Goal: Task Accomplishment & Management: Use online tool/utility

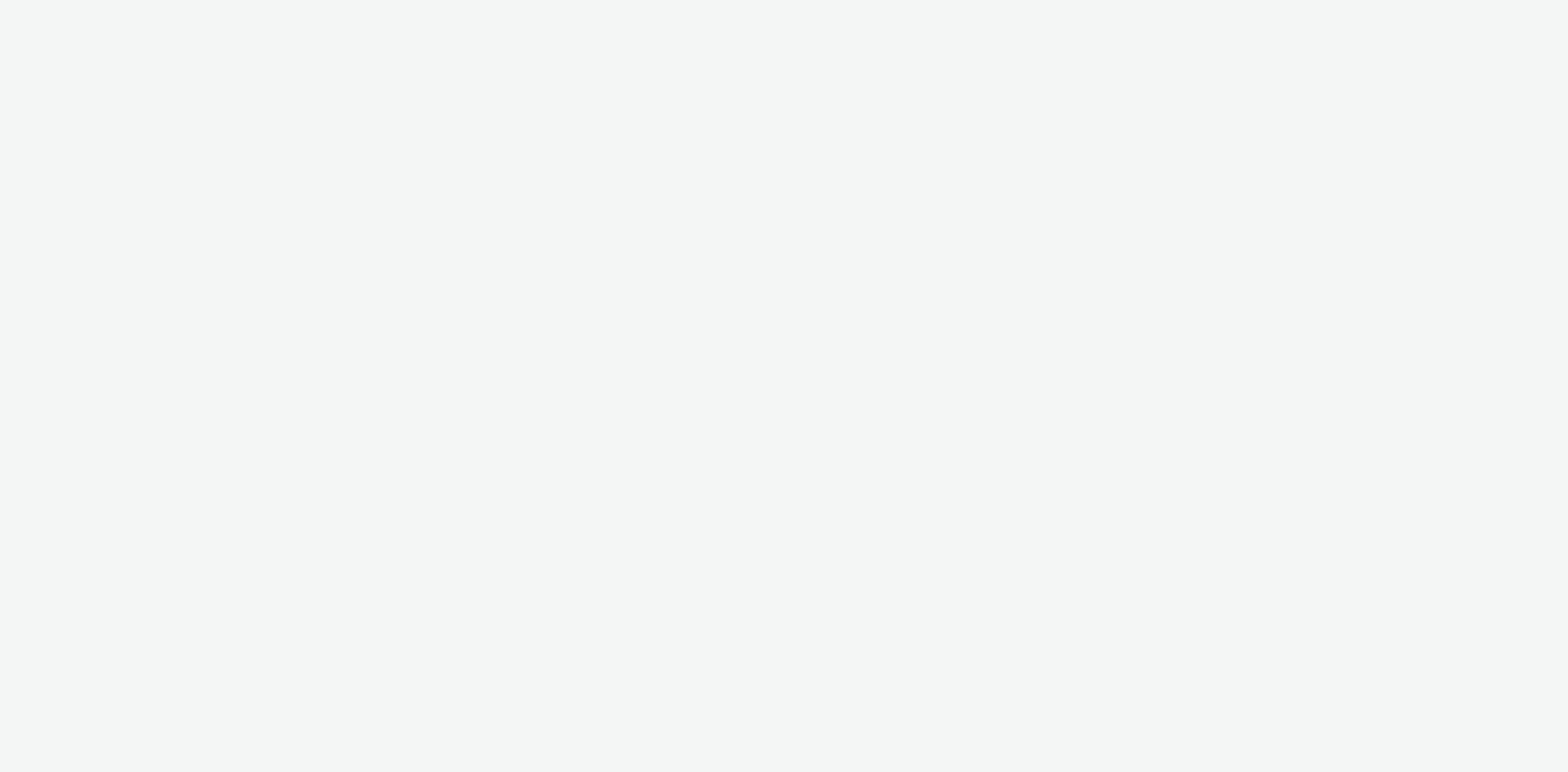
select select "e96a8942-ef45-4d7c-a93b-55963bebecaf"
select select "fd7d363f-a0e4-45df-a74d-78109a9b43a5"
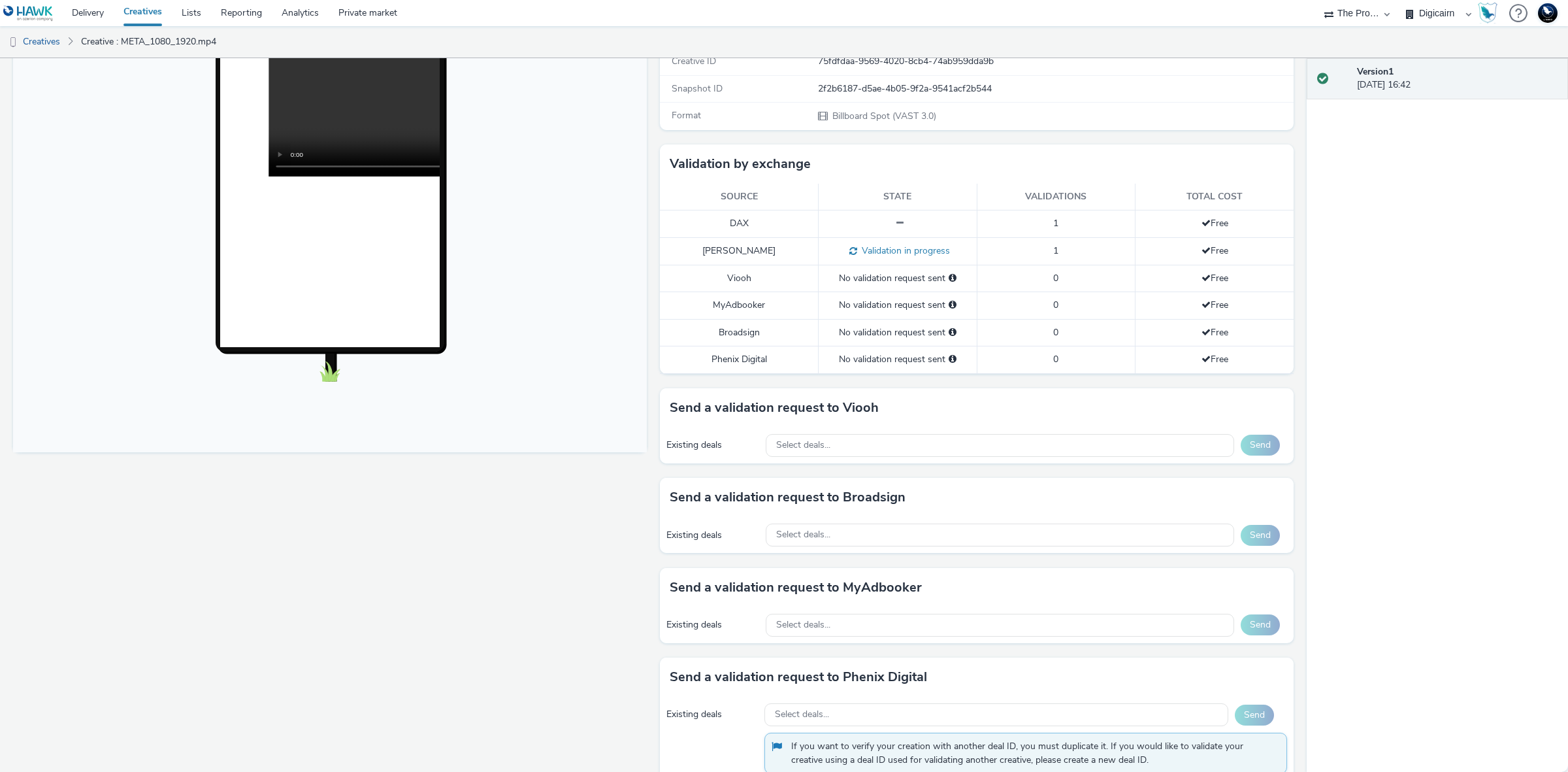
scroll to position [245, 0]
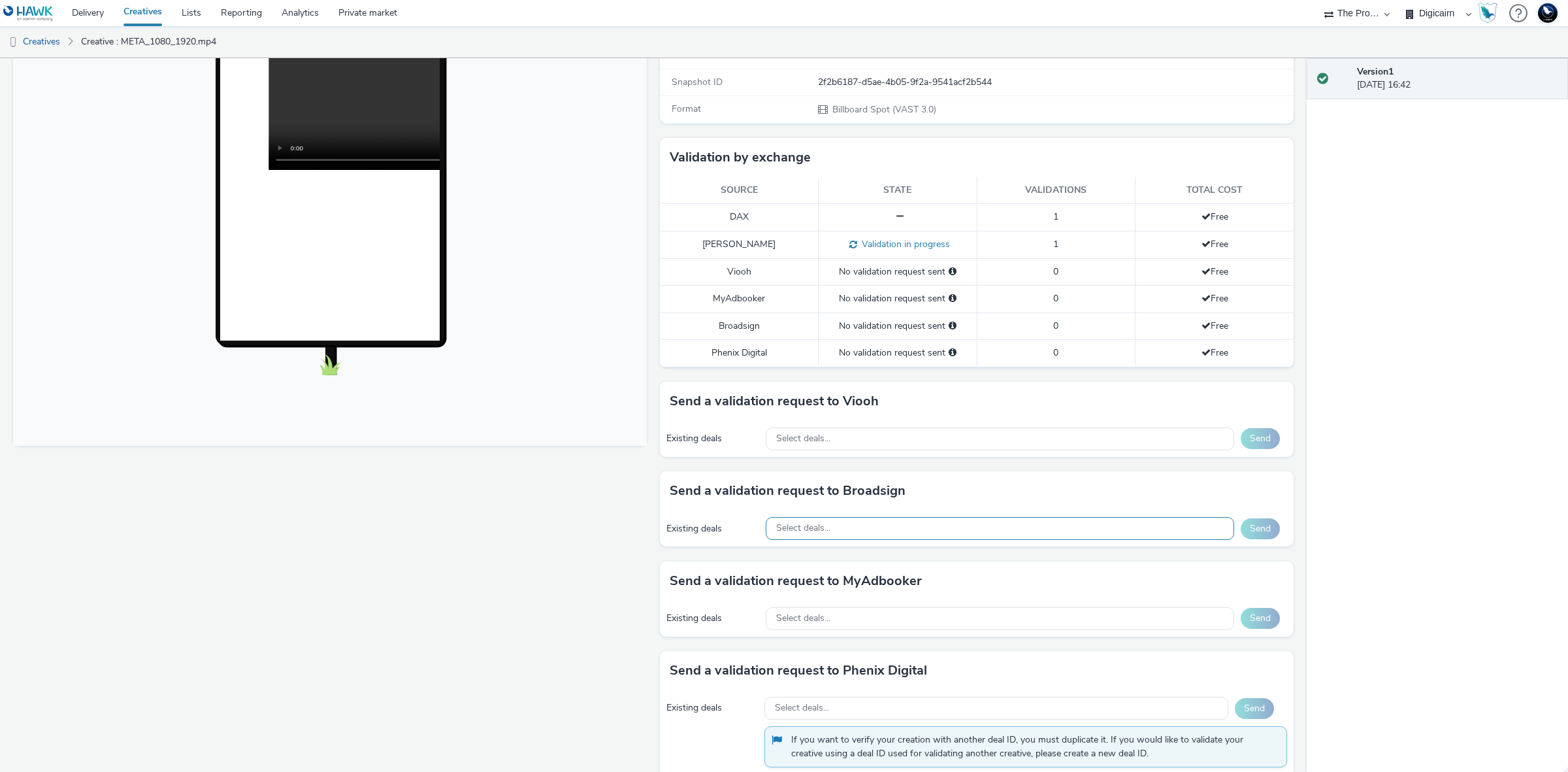
click at [1117, 535] on div "Select deals..." at bounding box center [1000, 528] width 469 height 23
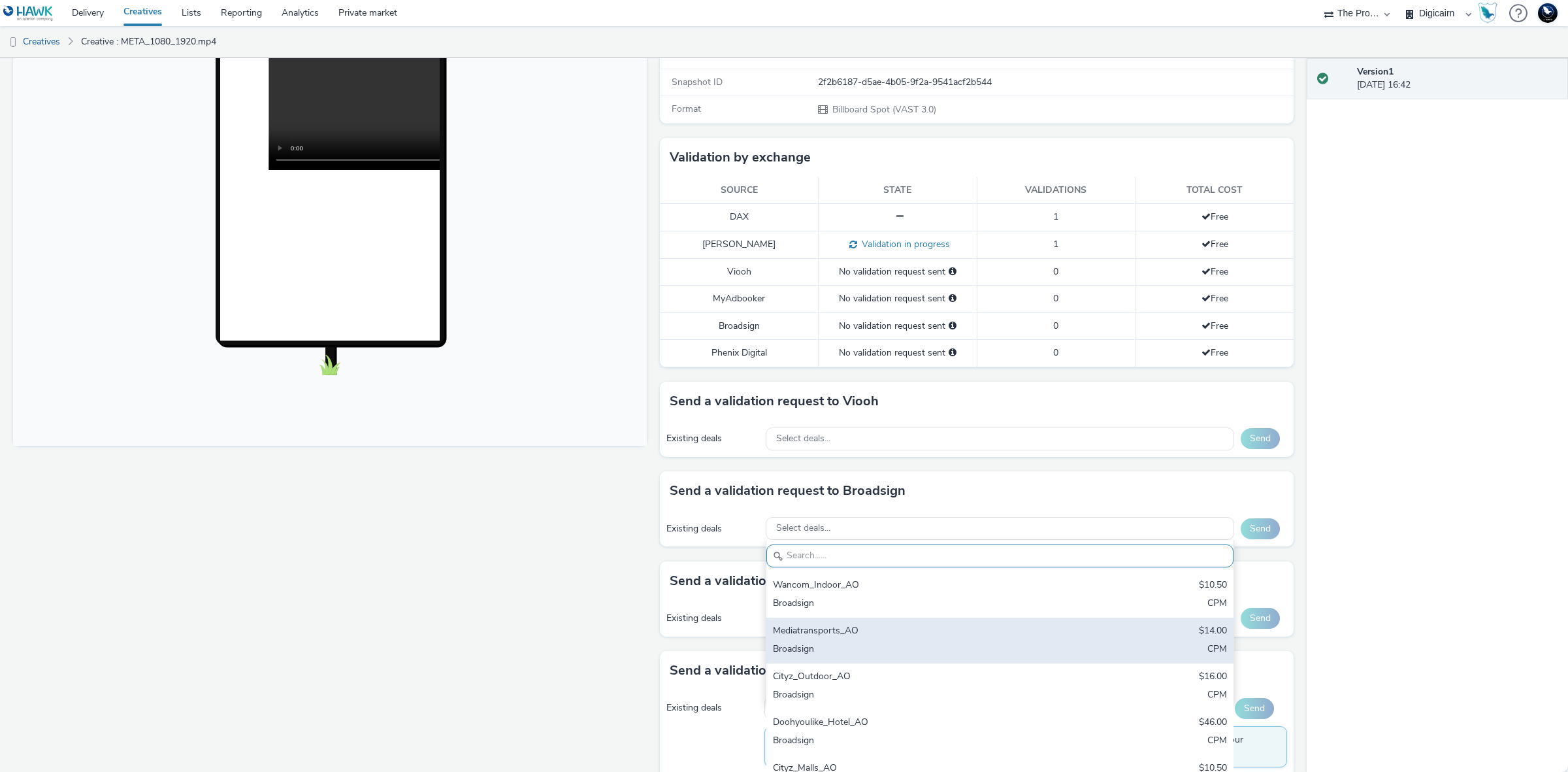
drag, startPoint x: 909, startPoint y: 636, endPoint x: 925, endPoint y: 635, distance: 16.0
click at [910, 636] on div "Mediatransports_AO" at bounding box center [923, 632] width 301 height 15
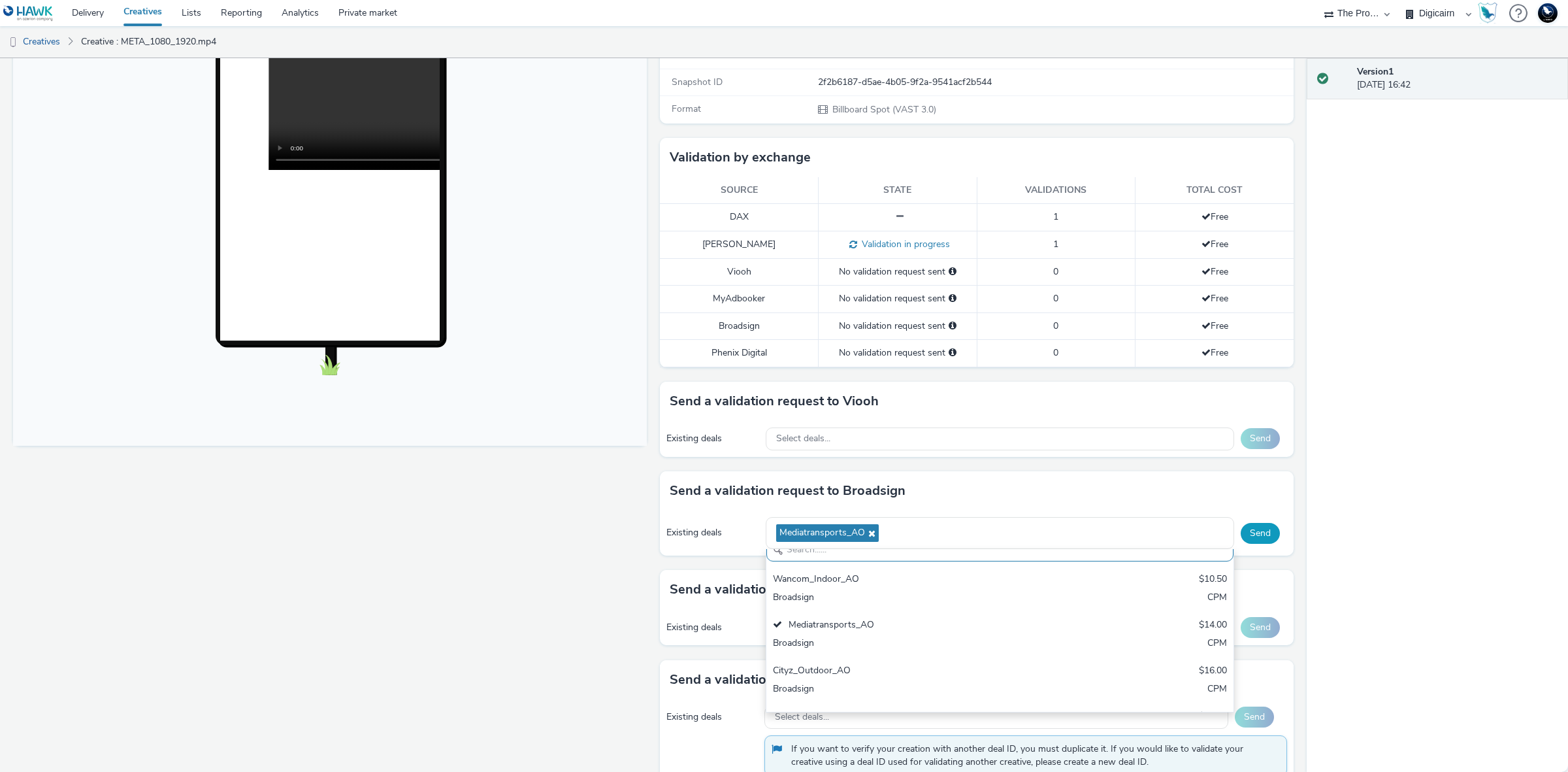
click at [1240, 533] on button "Send" at bounding box center [1260, 534] width 39 height 21
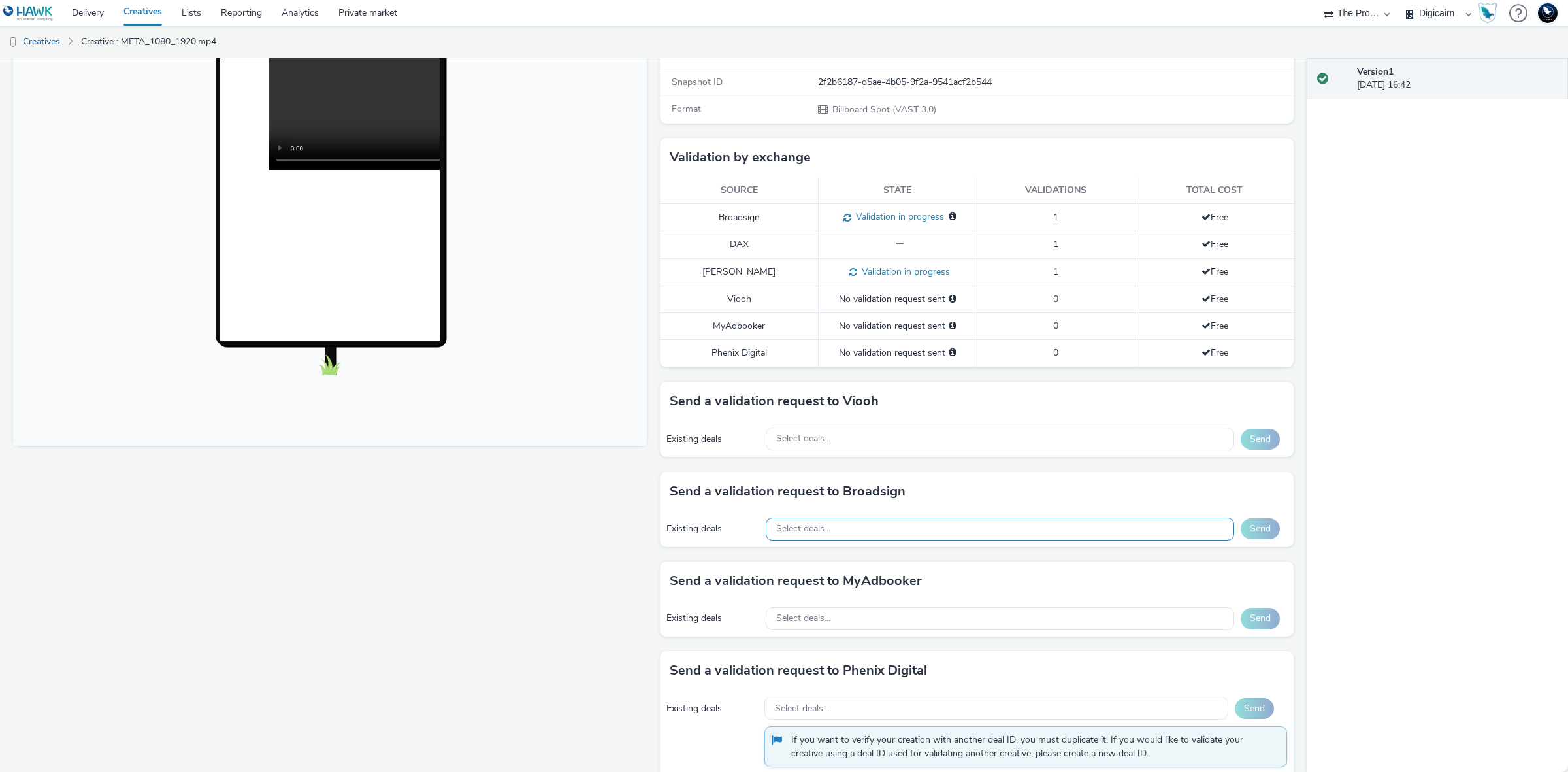
click at [918, 528] on div "Select deals..." at bounding box center [1000, 529] width 469 height 23
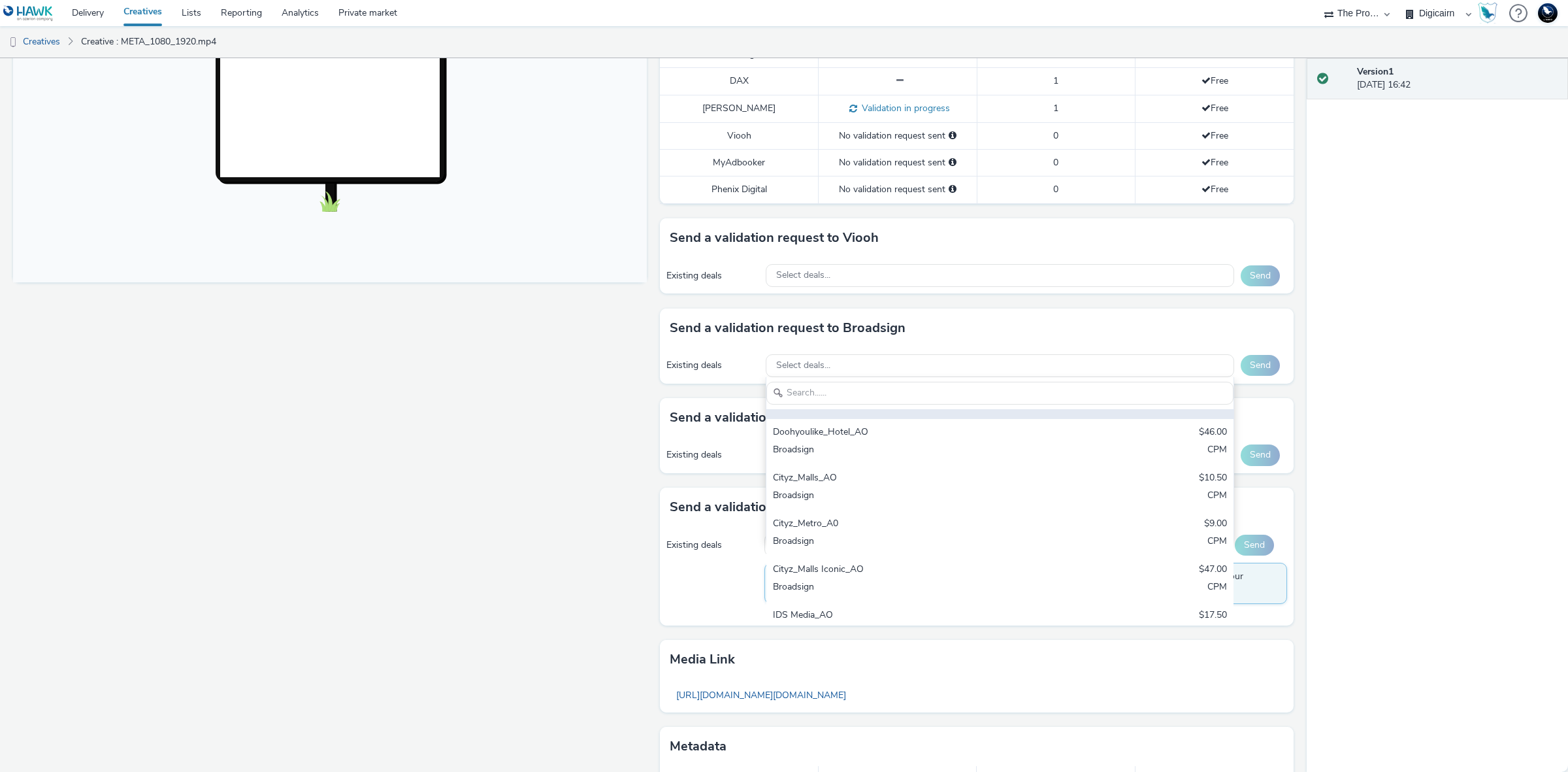
scroll to position [164, 0]
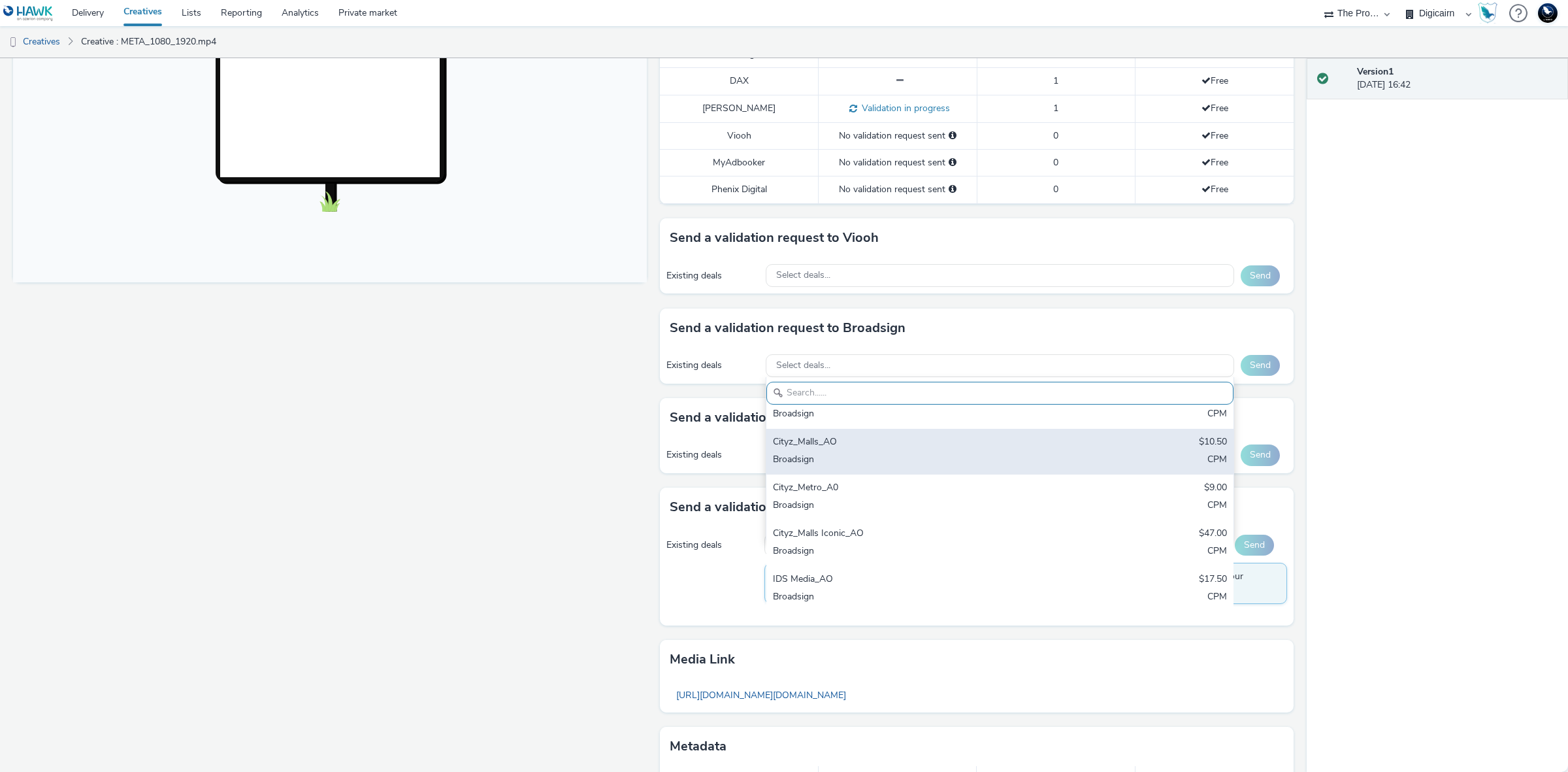
click at [925, 449] on div "Cityz_Malls_AO" at bounding box center [923, 443] width 301 height 15
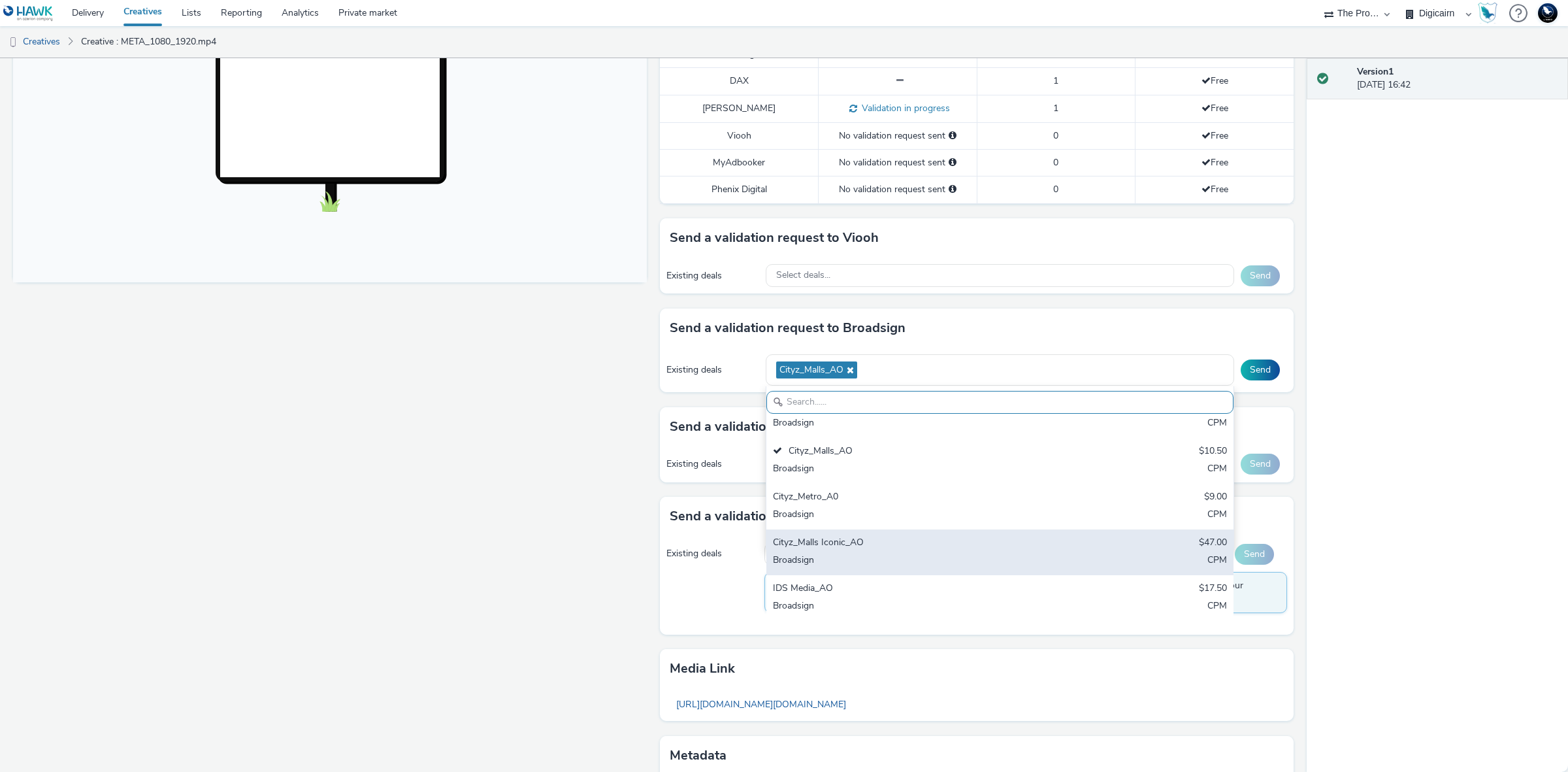
click at [974, 544] on div "Cityz_Malls Iconic_AO" at bounding box center [923, 544] width 301 height 15
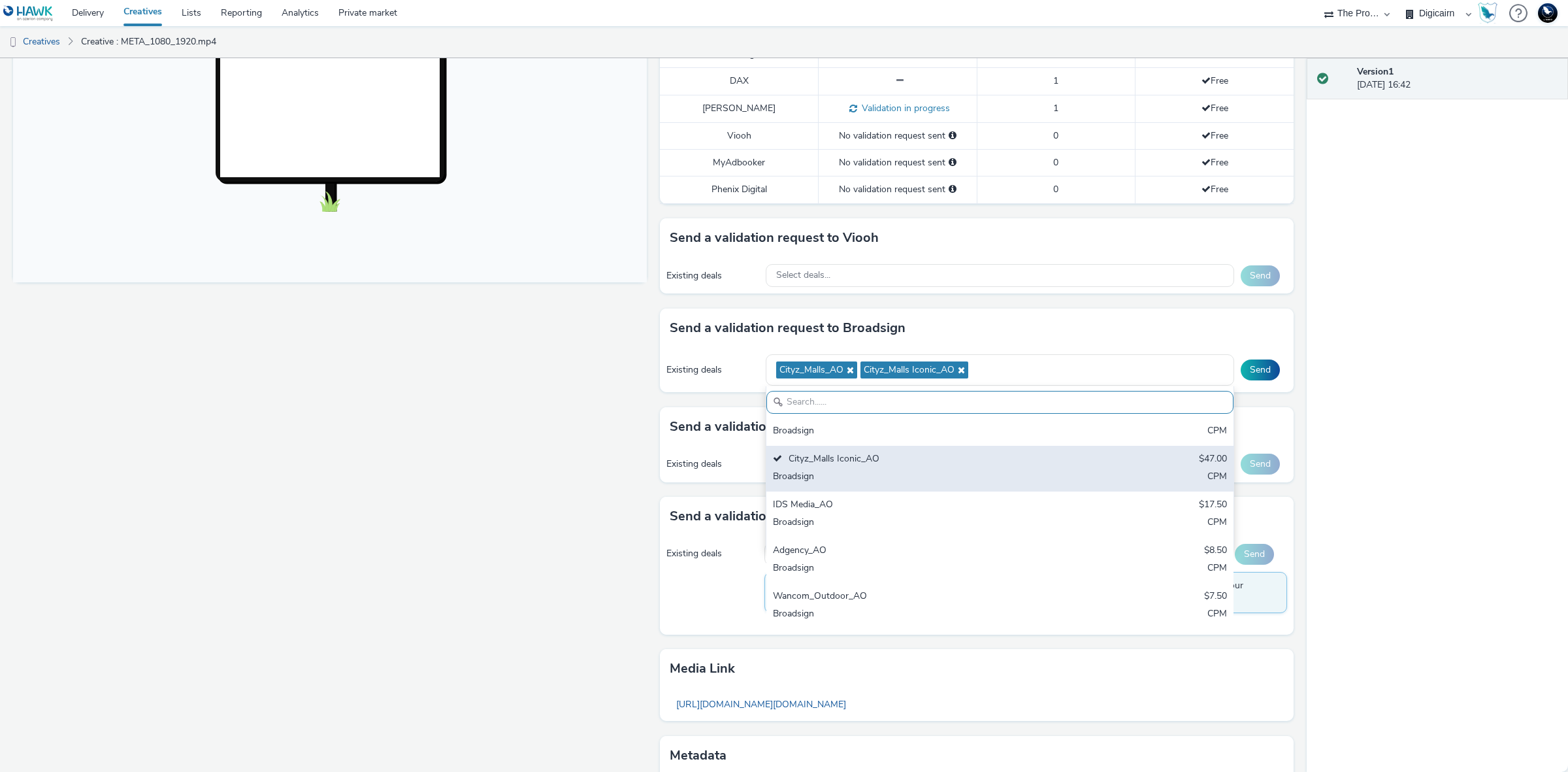
scroll to position [248, 0]
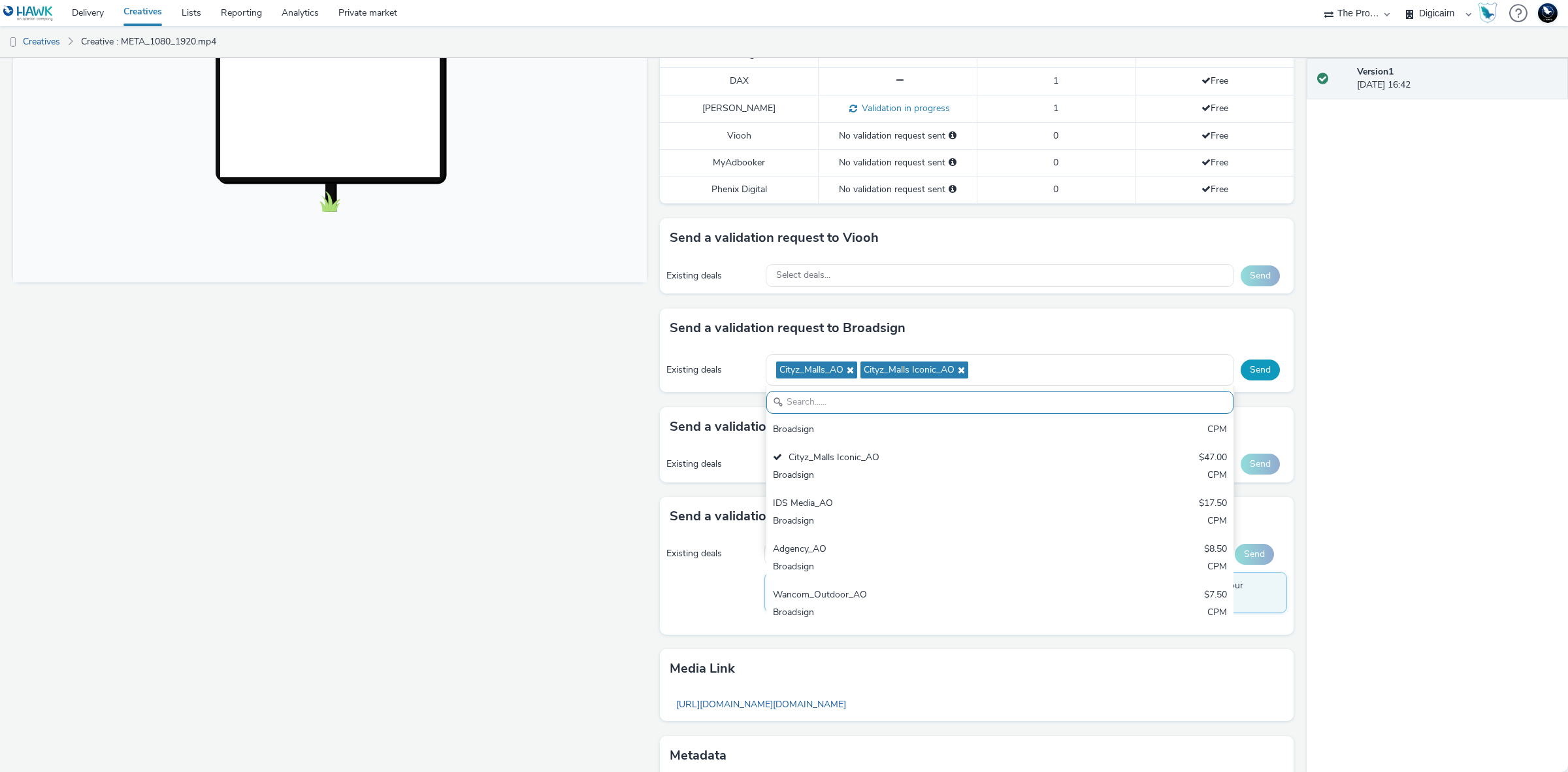
click at [1243, 367] on button "Send" at bounding box center [1260, 370] width 39 height 21
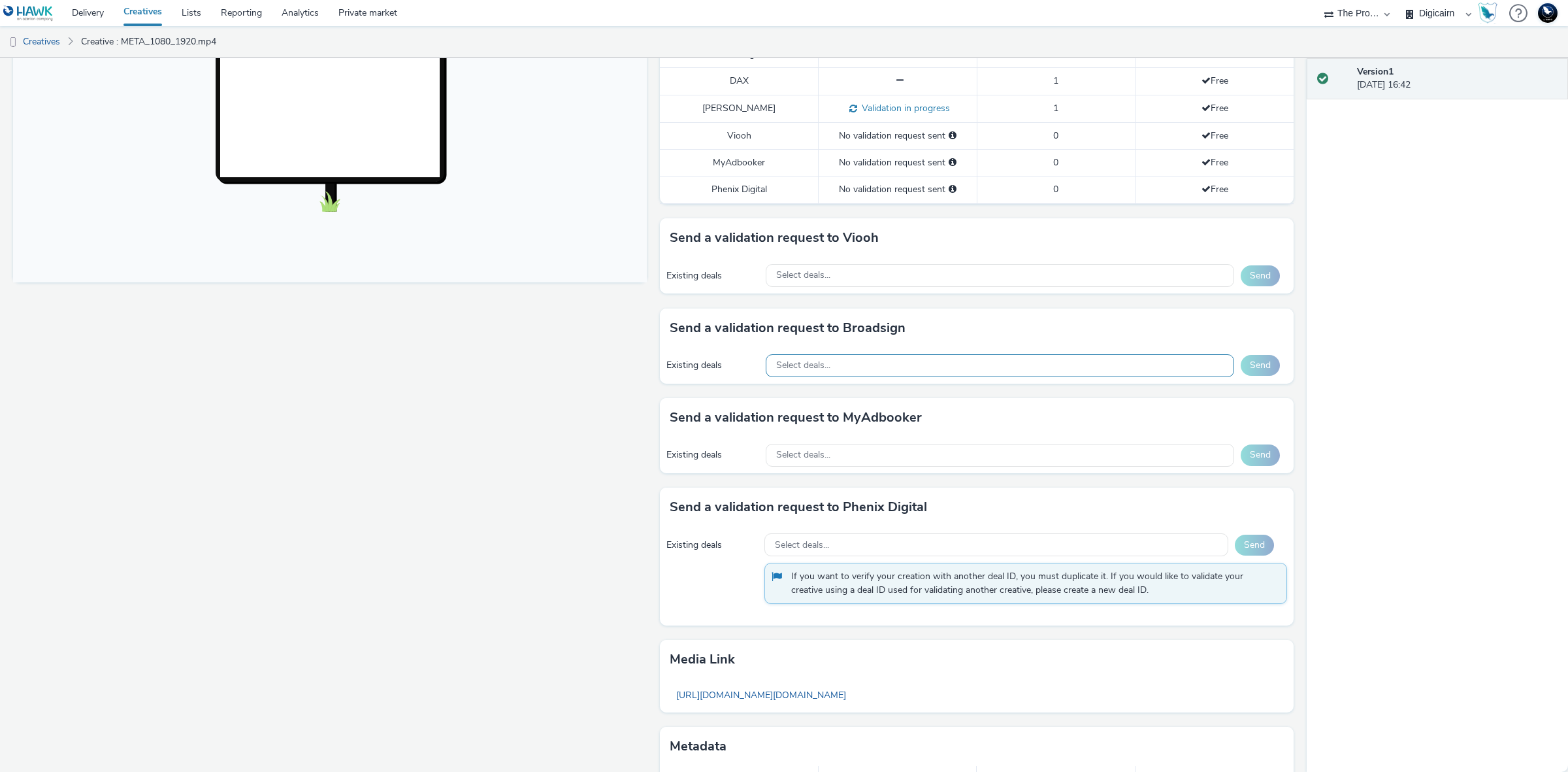
click at [955, 368] on div "Select deals..." at bounding box center [1000, 366] width 469 height 23
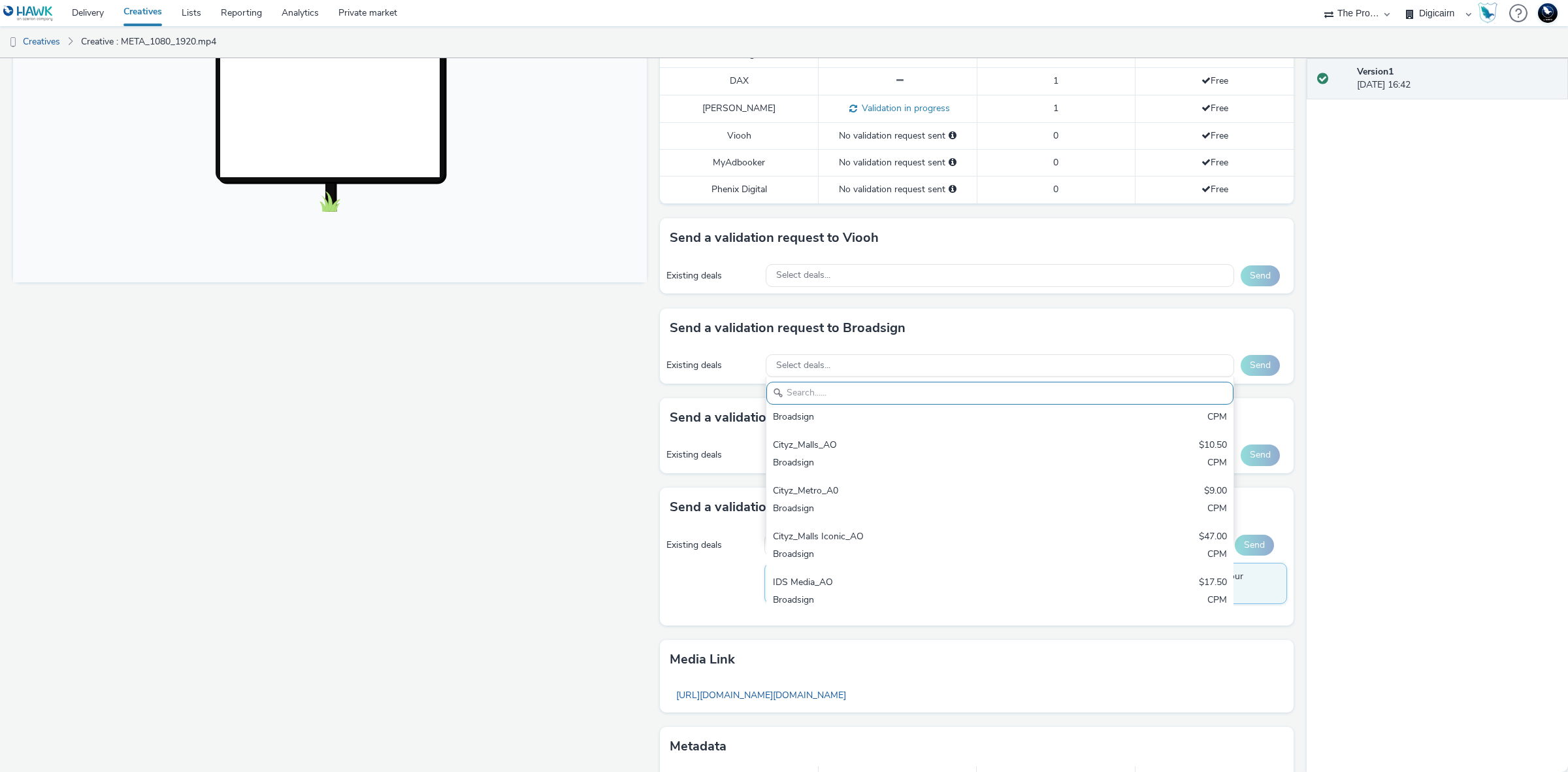
scroll to position [164, 0]
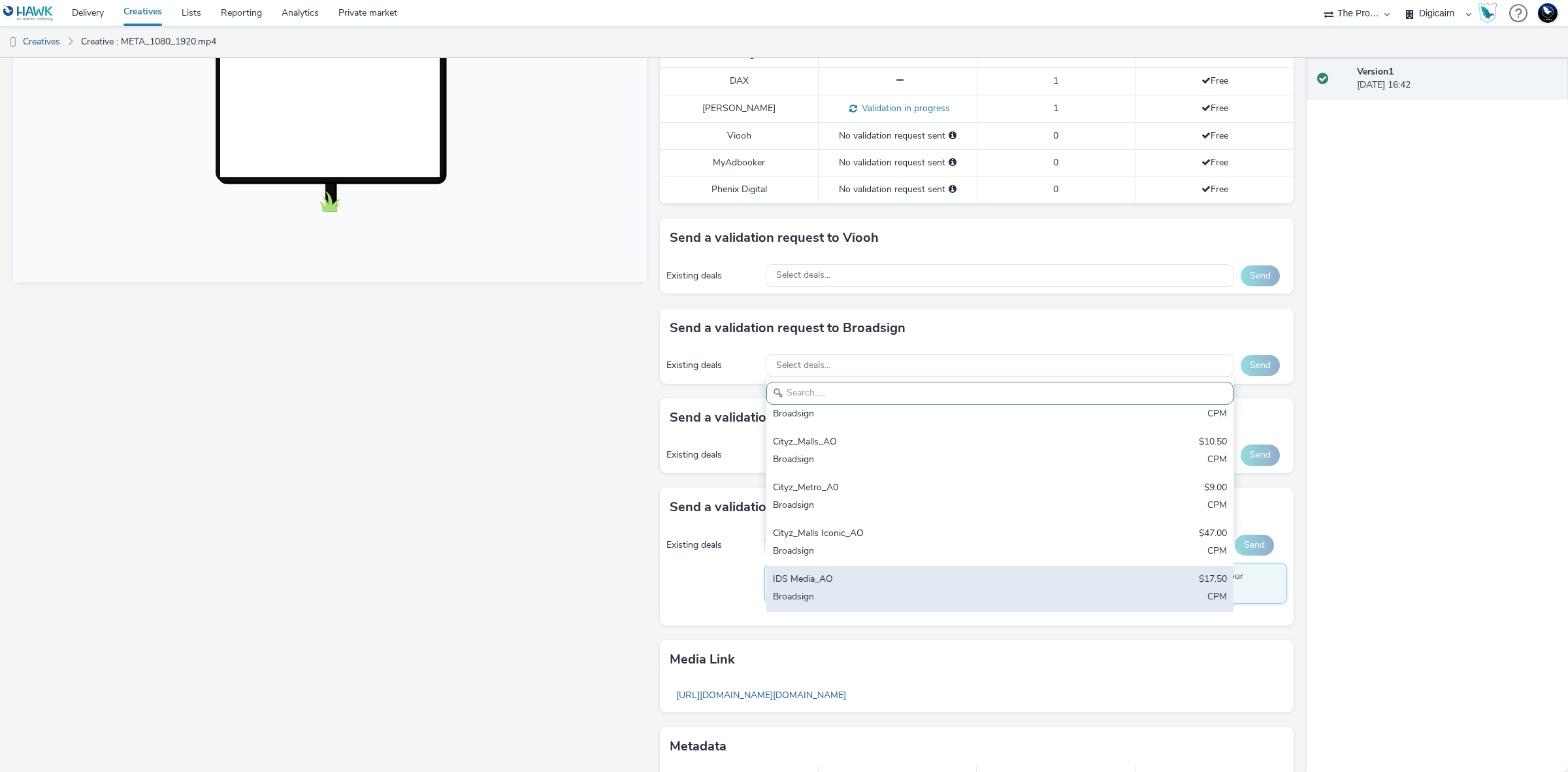
click at [949, 592] on div "Broadsign" at bounding box center [923, 598] width 301 height 15
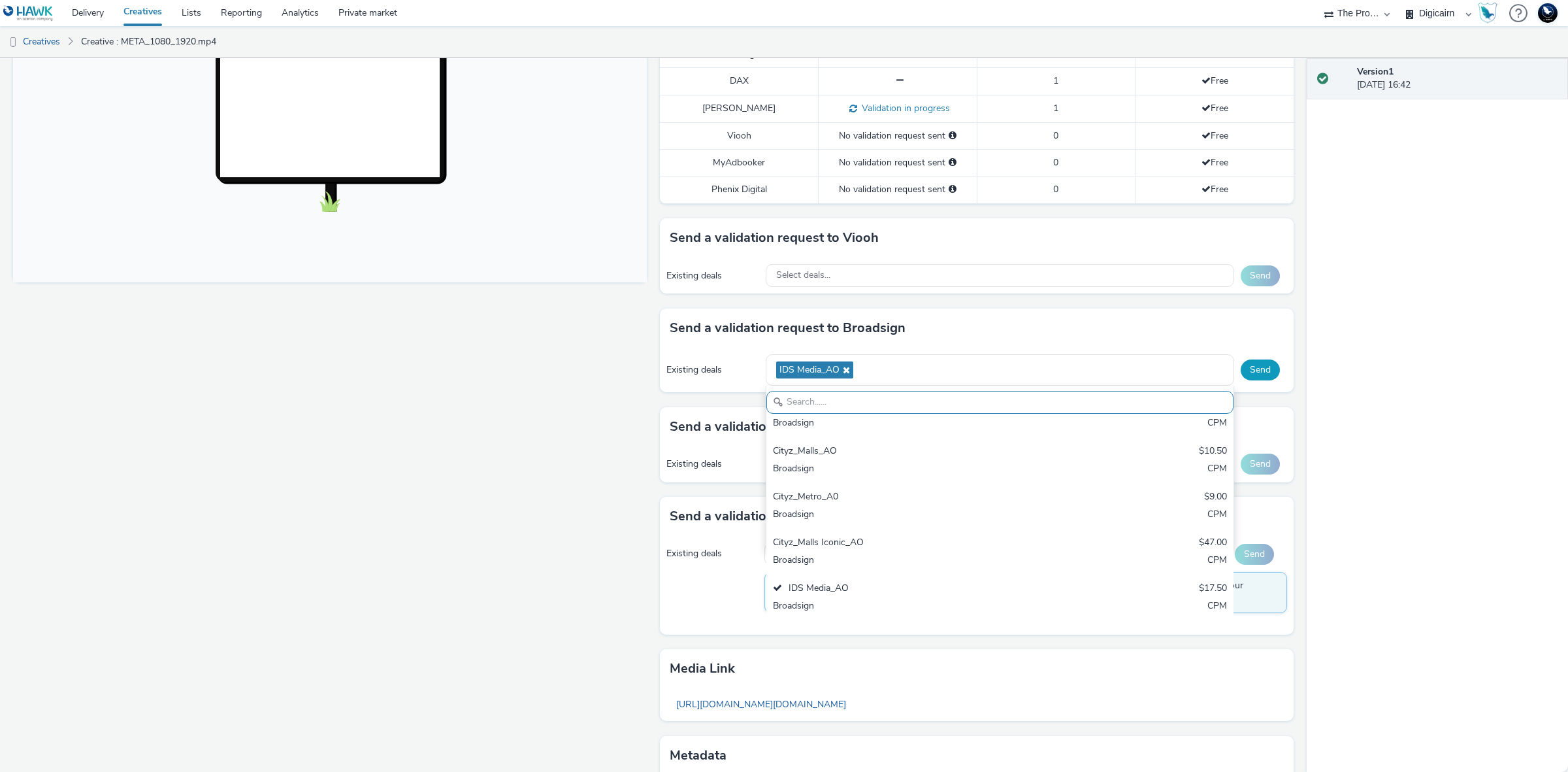
click at [1251, 375] on button "Send" at bounding box center [1260, 370] width 39 height 21
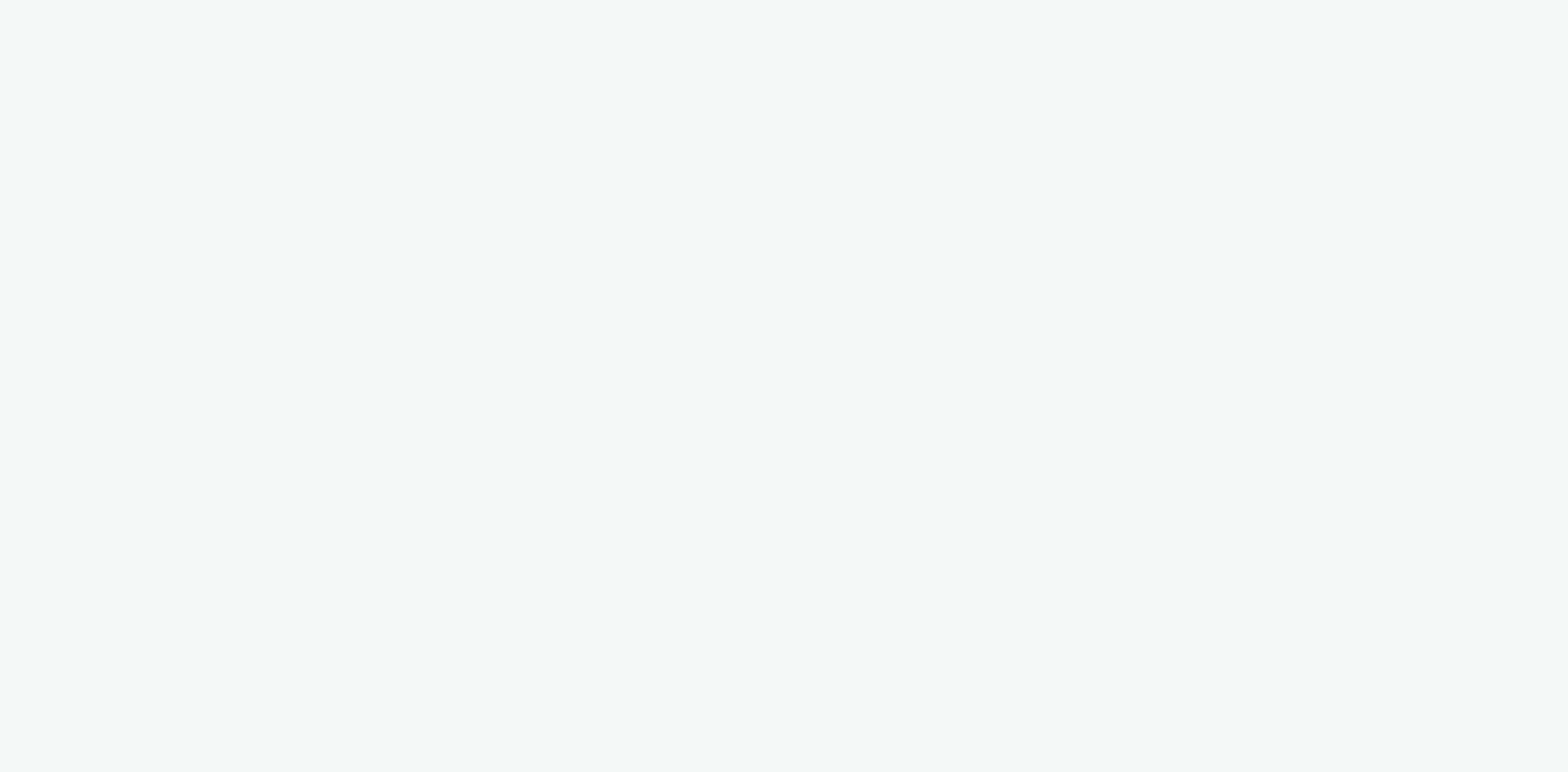
select select "e96a8942-ef45-4d7c-a93b-55963bebecaf"
select select "fd7d363f-a0e4-45df-a74d-78109a9b43a5"
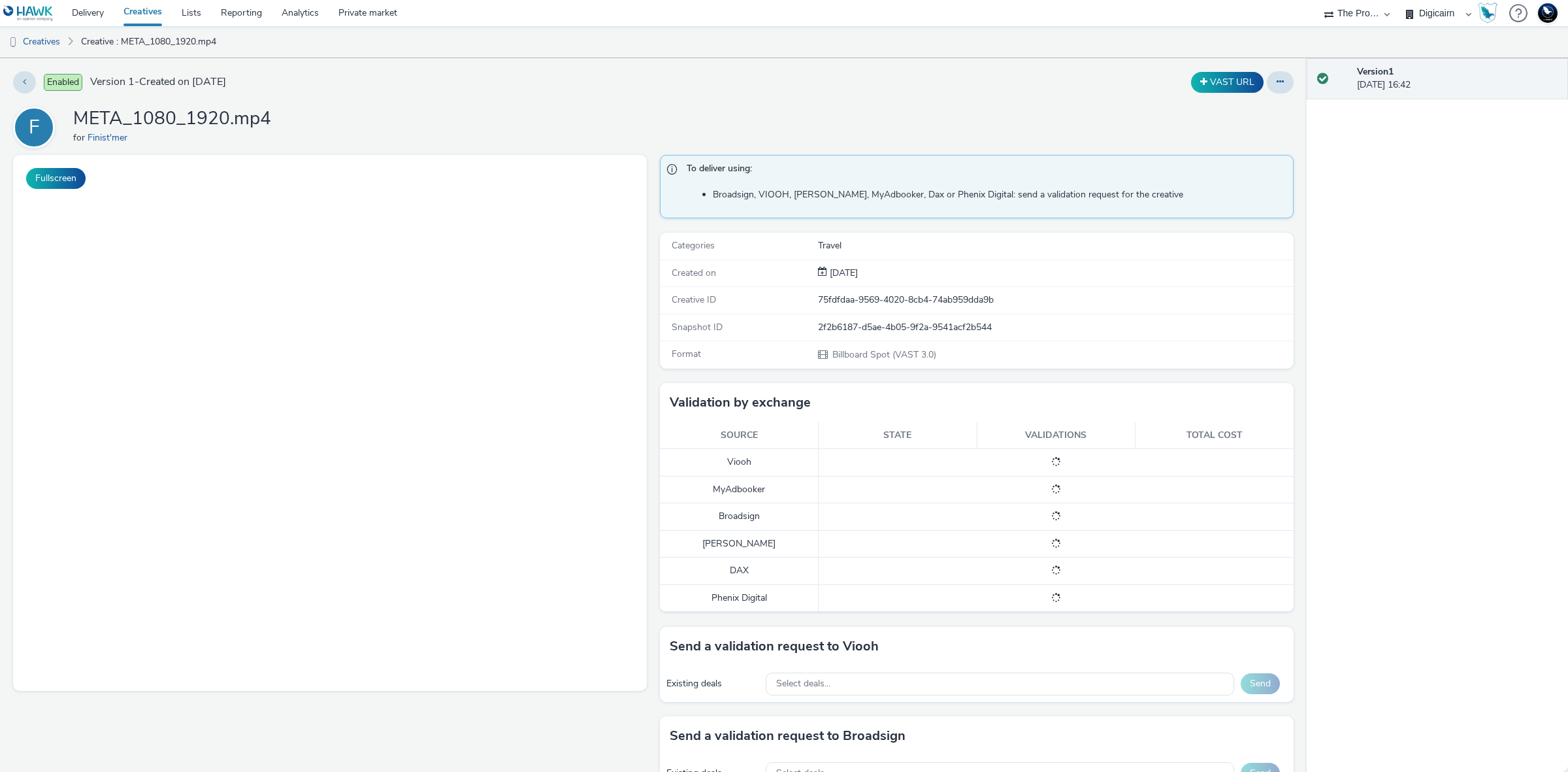
scroll to position [473, 0]
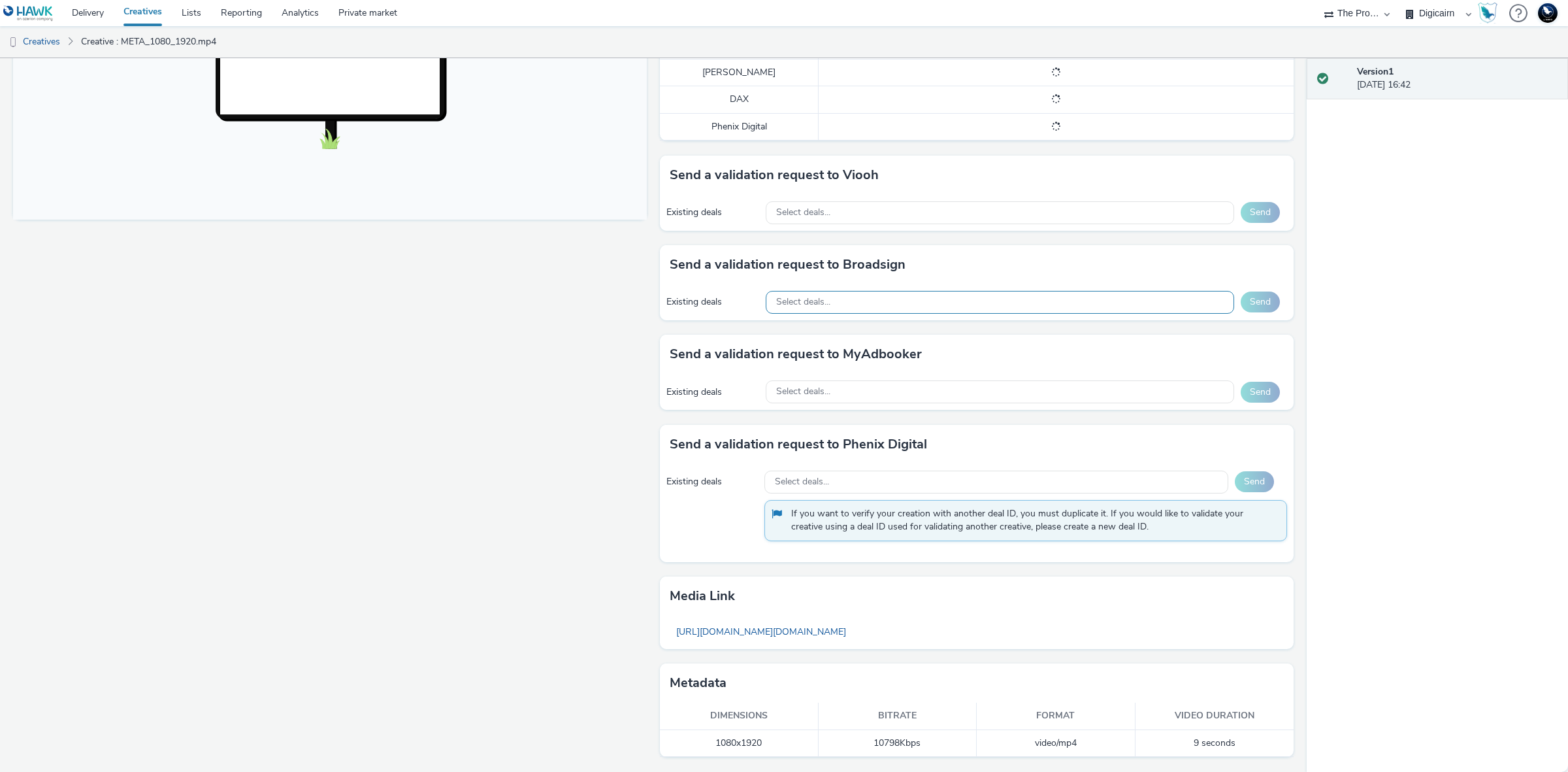
click at [1014, 298] on div "Select deals..." at bounding box center [1000, 302] width 469 height 23
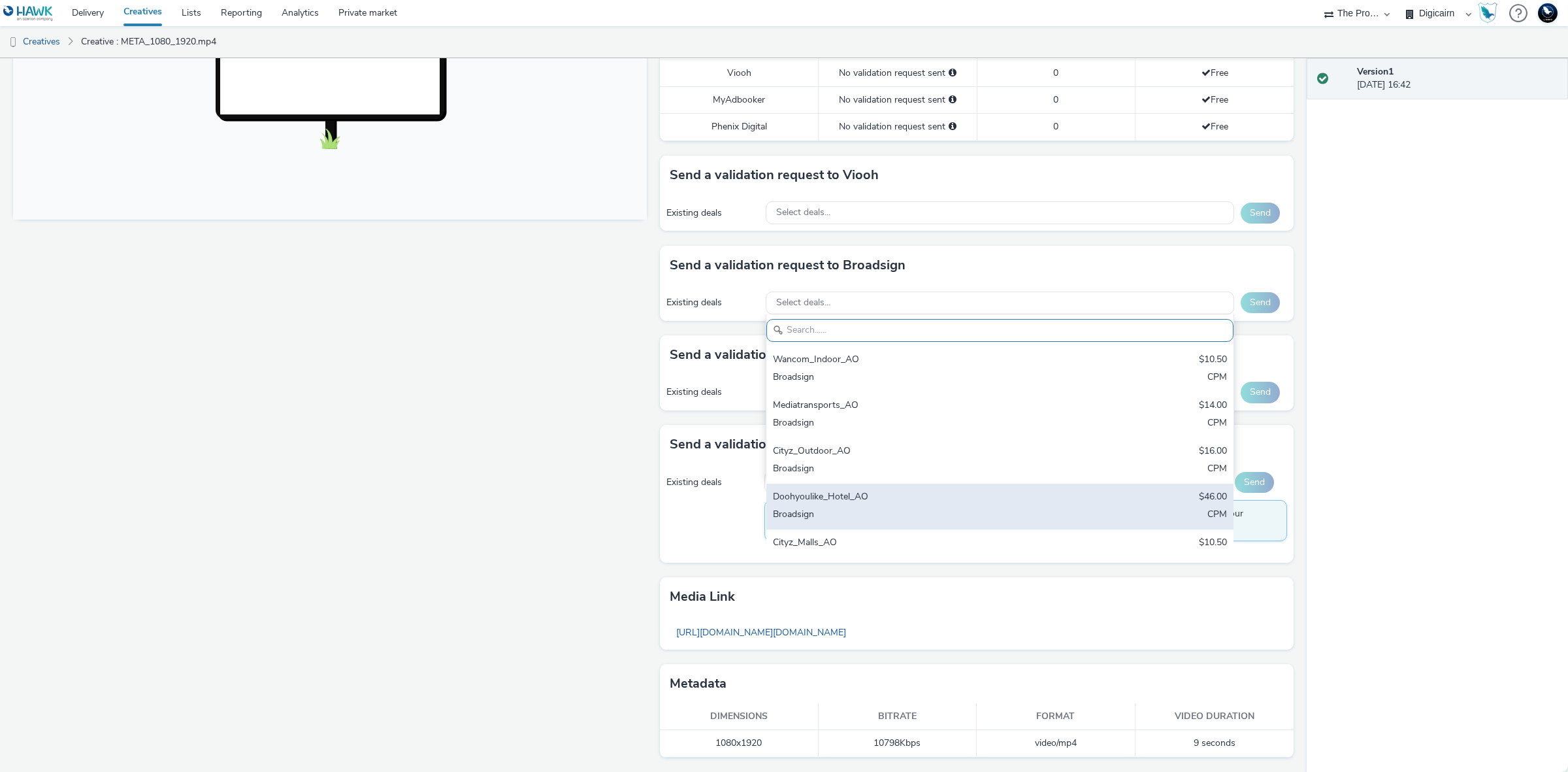
click at [964, 504] on div "Doohyoulike_Hotel_AO" at bounding box center [923, 498] width 301 height 15
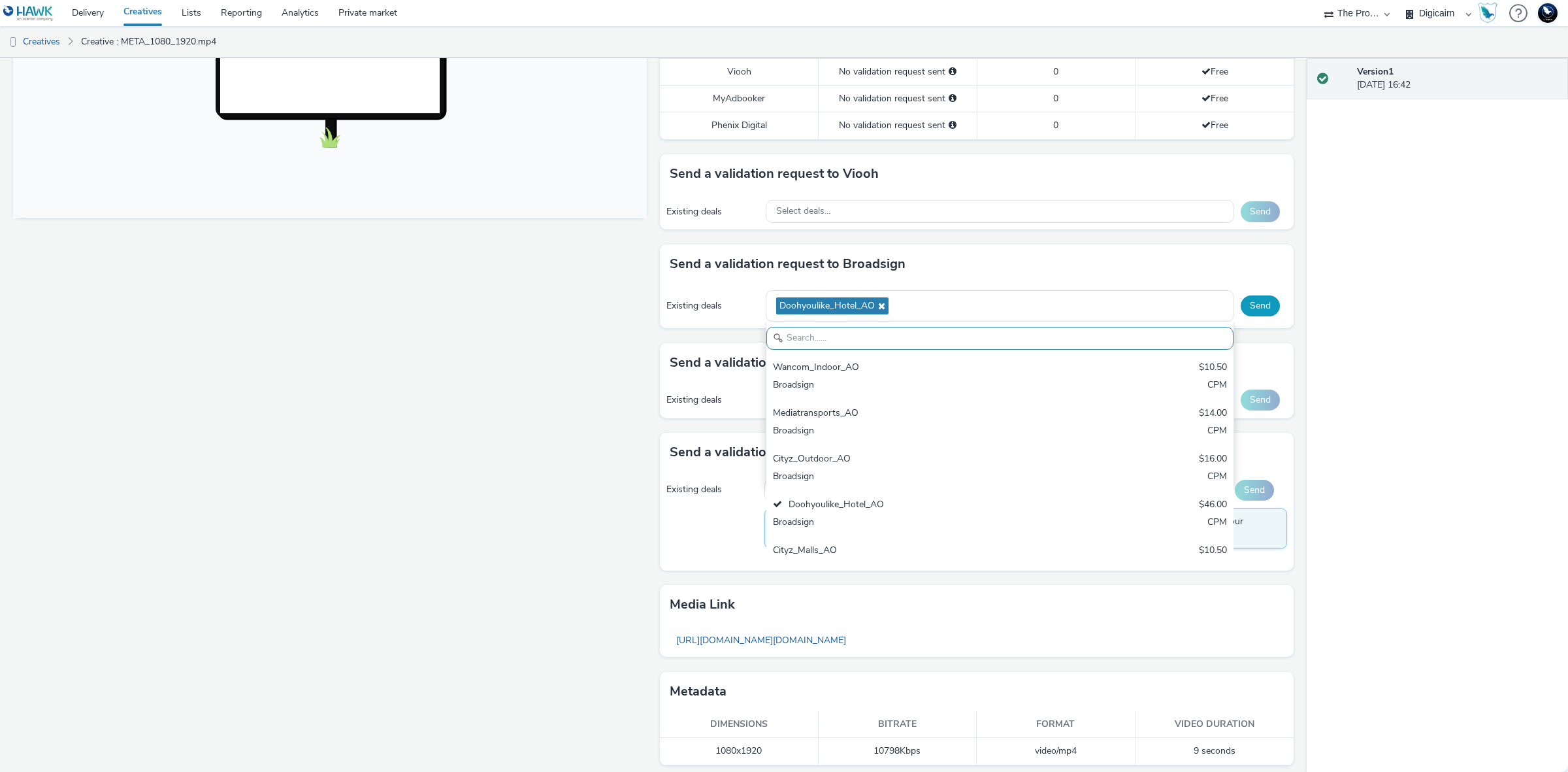
click at [1248, 306] on button "Send" at bounding box center [1260, 306] width 39 height 21
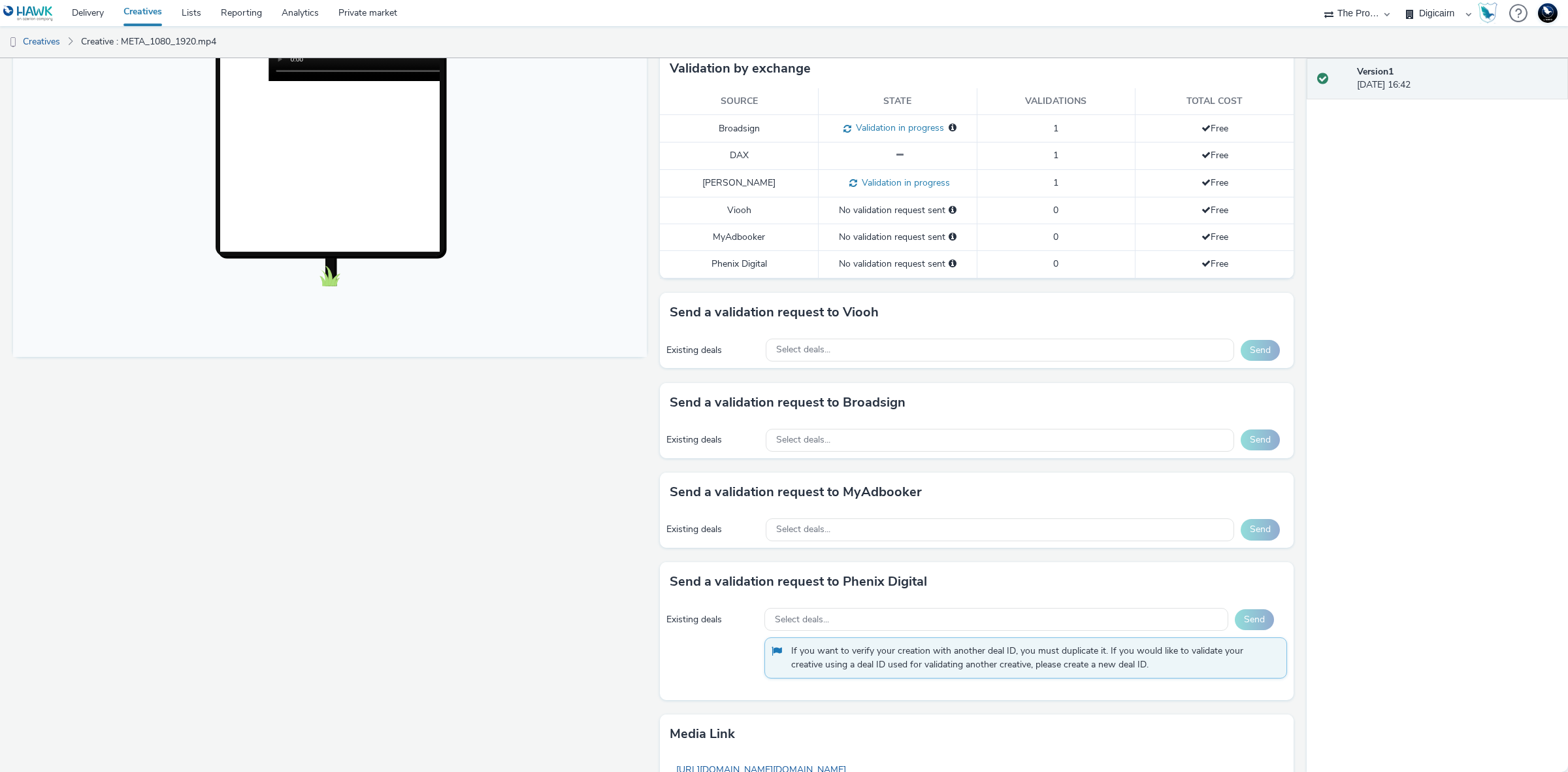
scroll to position [309, 0]
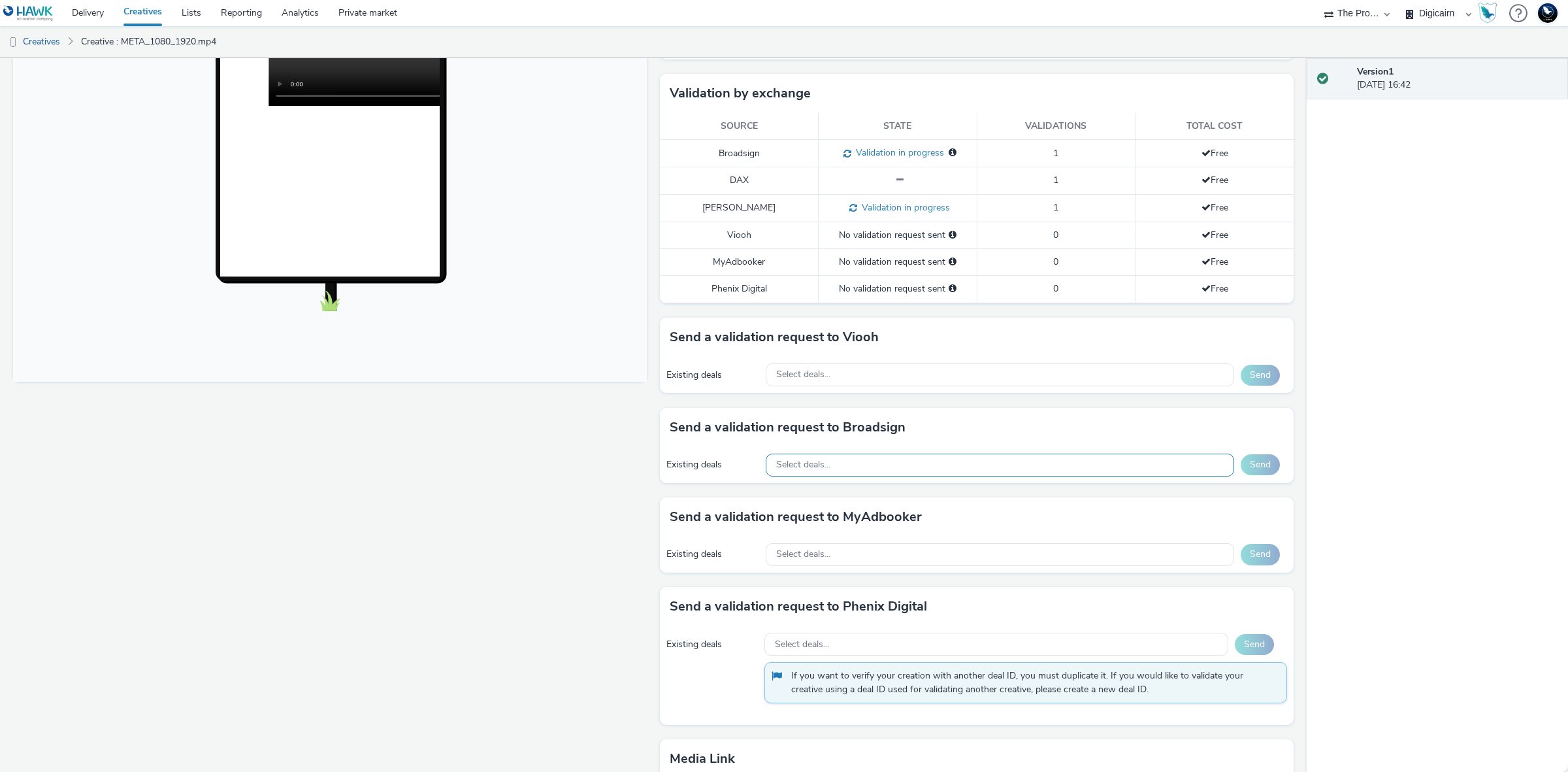
click at [1075, 470] on div "Select deals..." at bounding box center [1000, 465] width 469 height 23
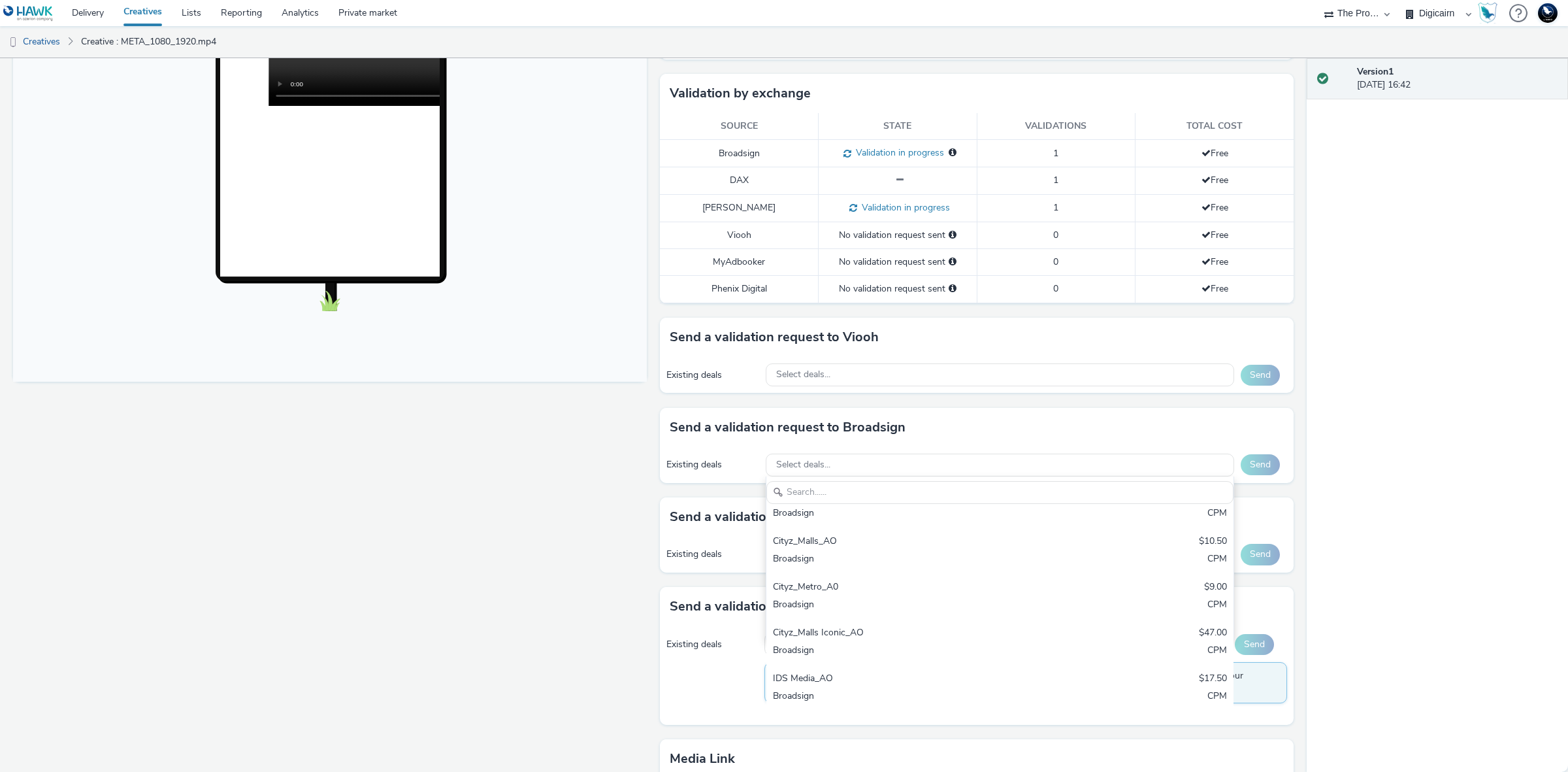
scroll to position [245, 0]
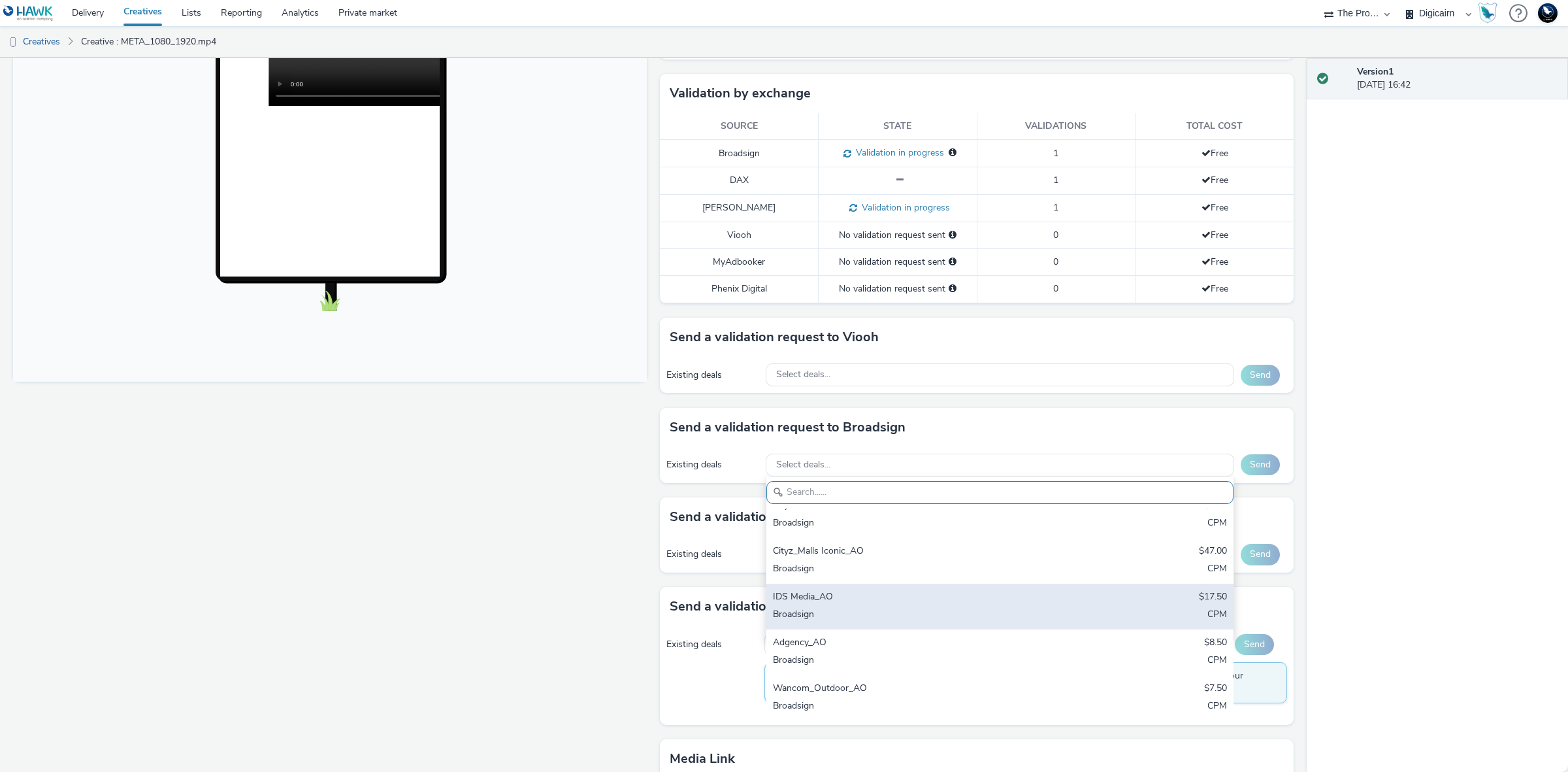
click at [988, 608] on div "IDS Media_AO $17.50 Broadsign CPM" at bounding box center [1000, 606] width 468 height 46
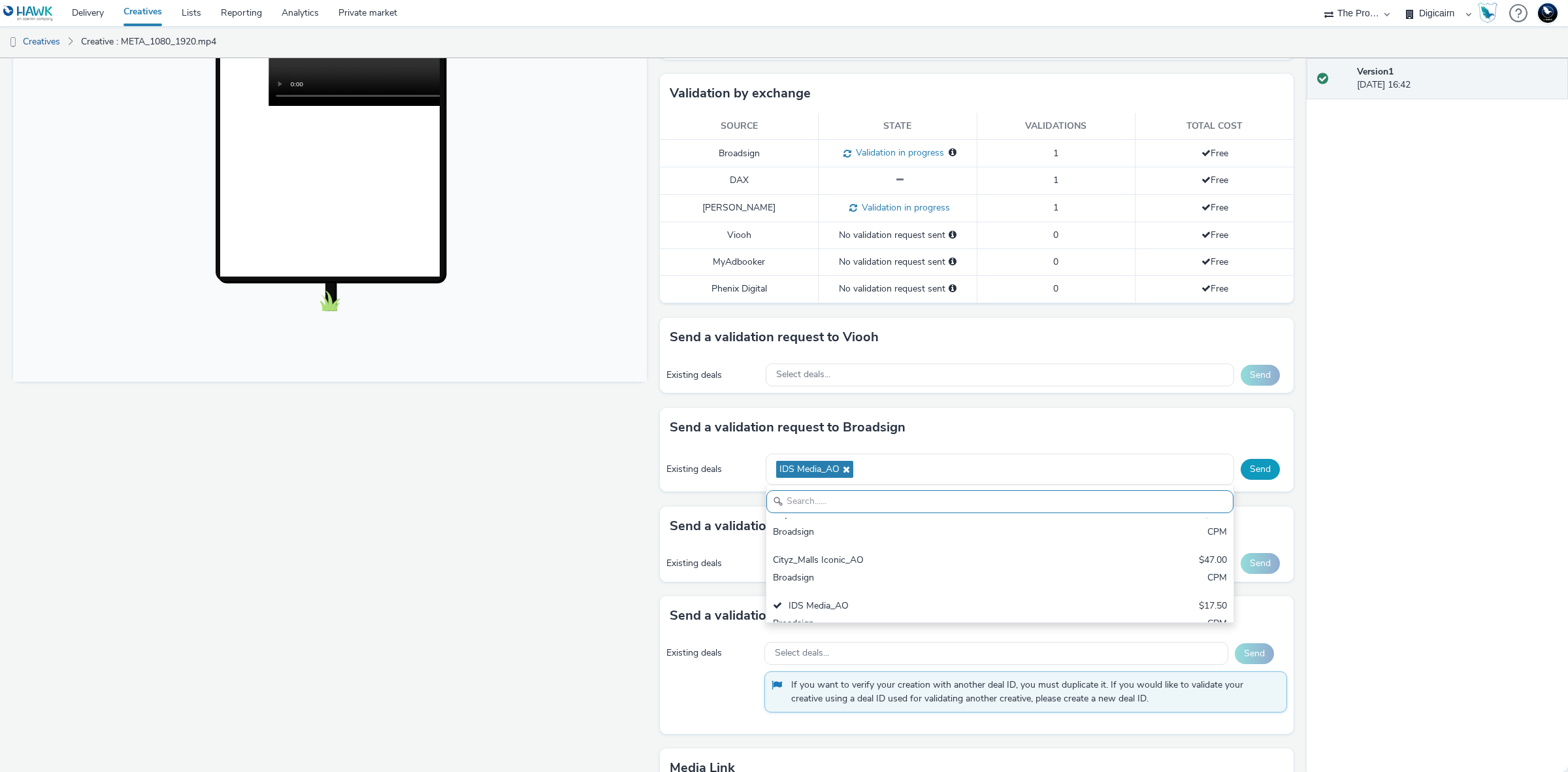
click at [1246, 472] on button "Send" at bounding box center [1260, 470] width 39 height 21
